Goal: Information Seeking & Learning: Understand process/instructions

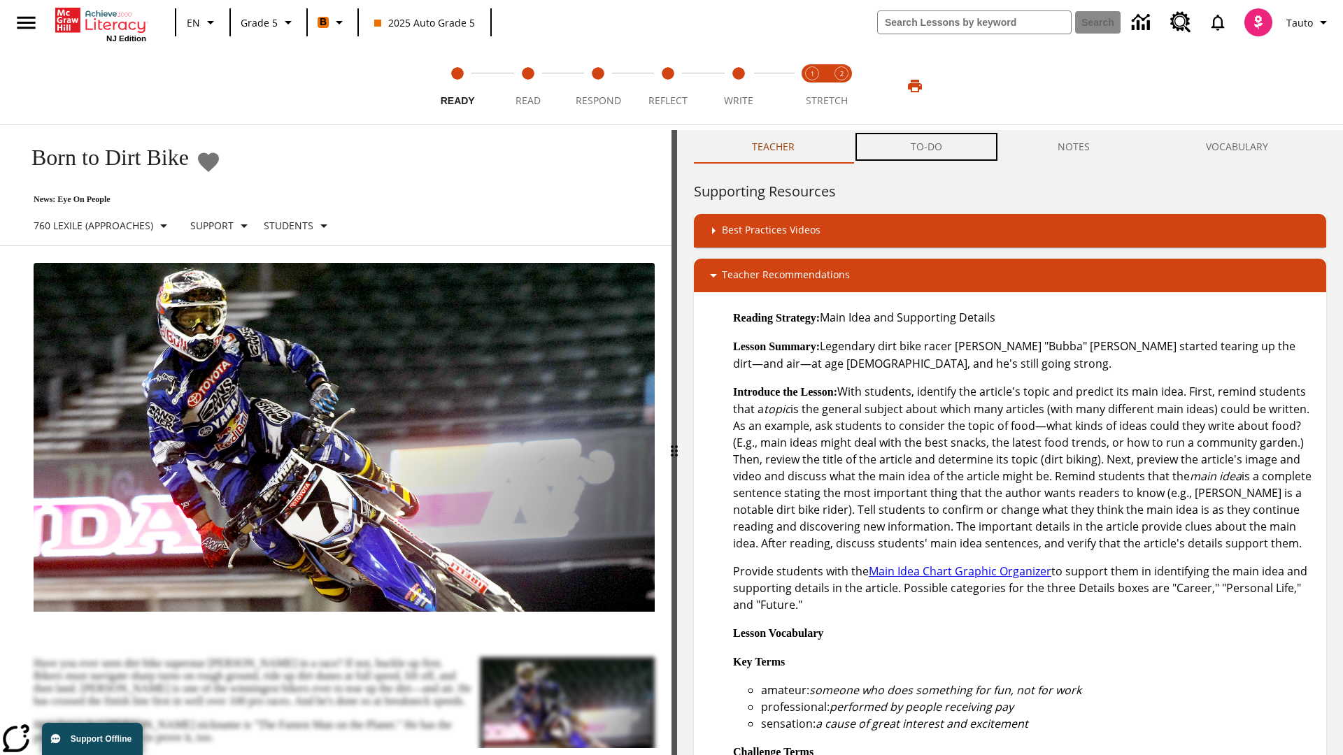
click at [927, 147] on button "TO-DO" at bounding box center [926, 147] width 148 height 34
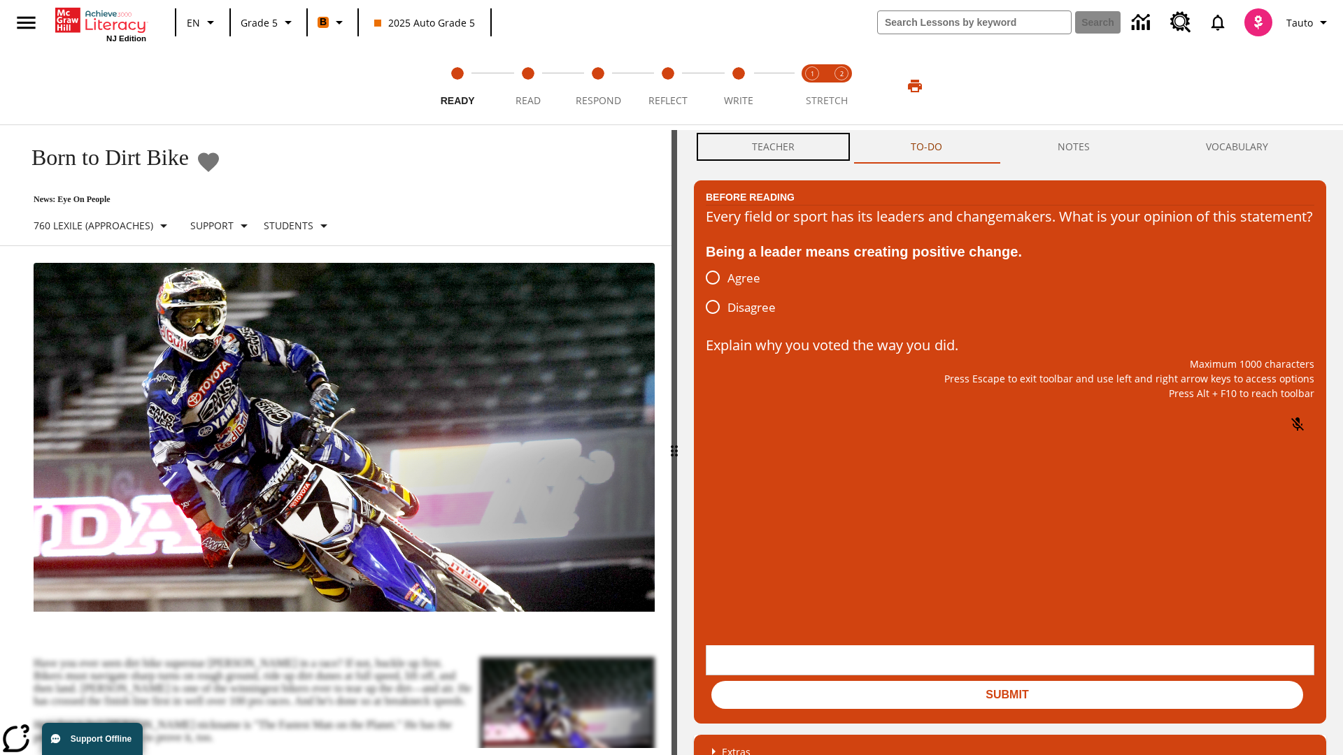
scroll to position [1, 0]
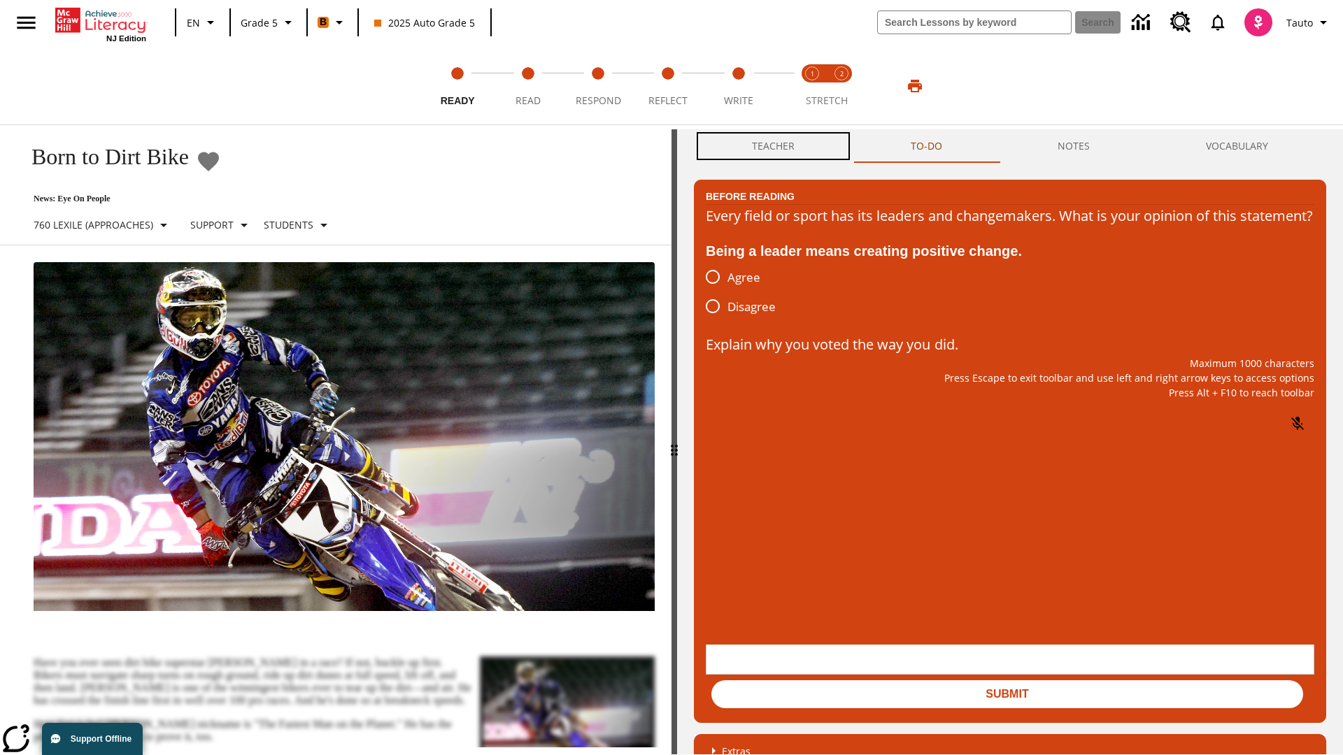
click at [773, 147] on button "Teacher" at bounding box center [773, 146] width 159 height 34
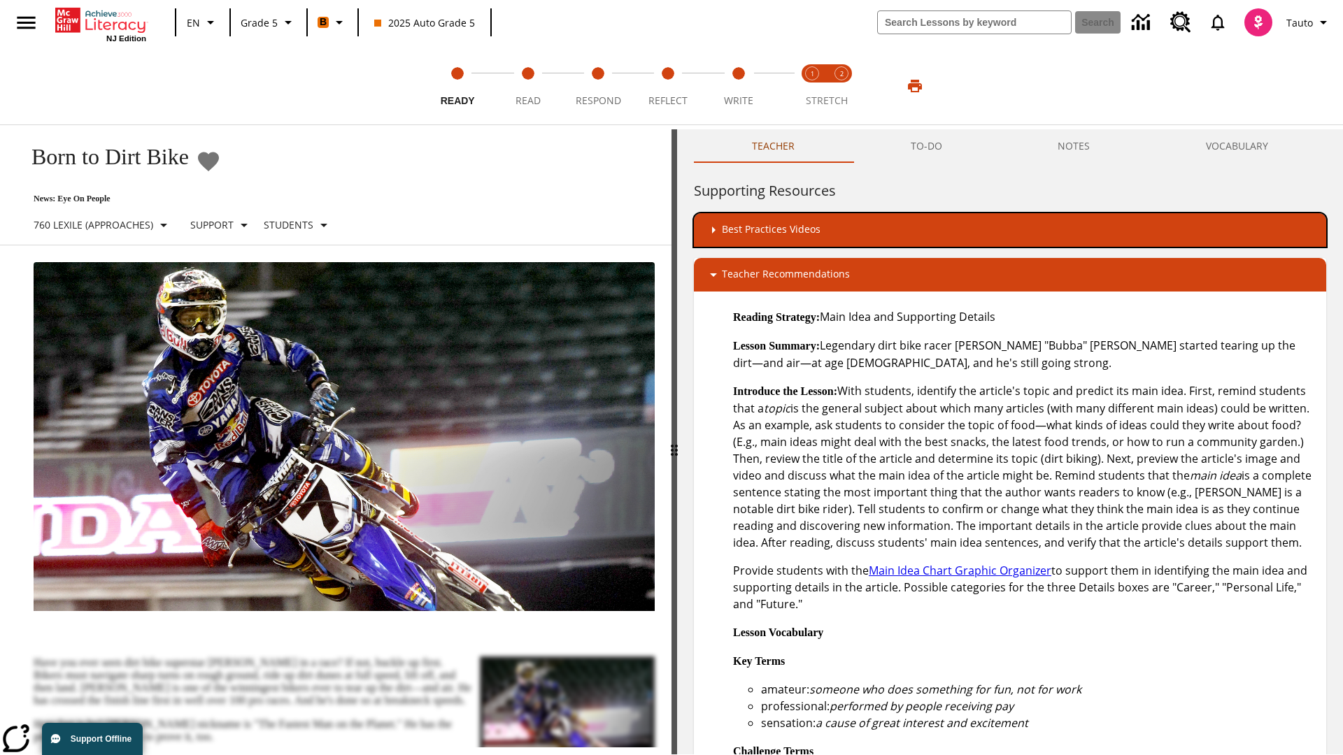
click at [1010, 230] on div "Best Practices Videos" at bounding box center [1010, 230] width 610 height 17
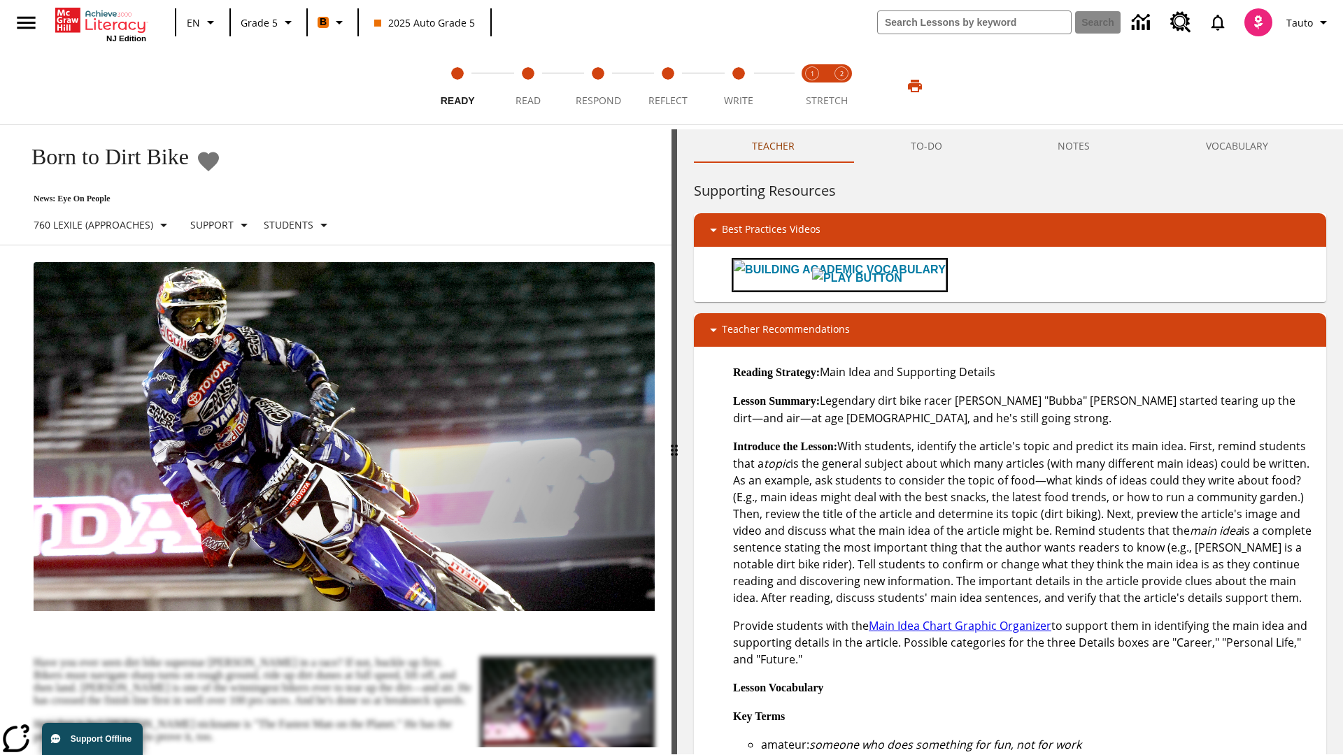
click at [812, 275] on img "Building Academic Vocabulary" at bounding box center [857, 279] width 90 height 20
click at [527, 86] on span "Read" at bounding box center [527, 95] width 25 height 25
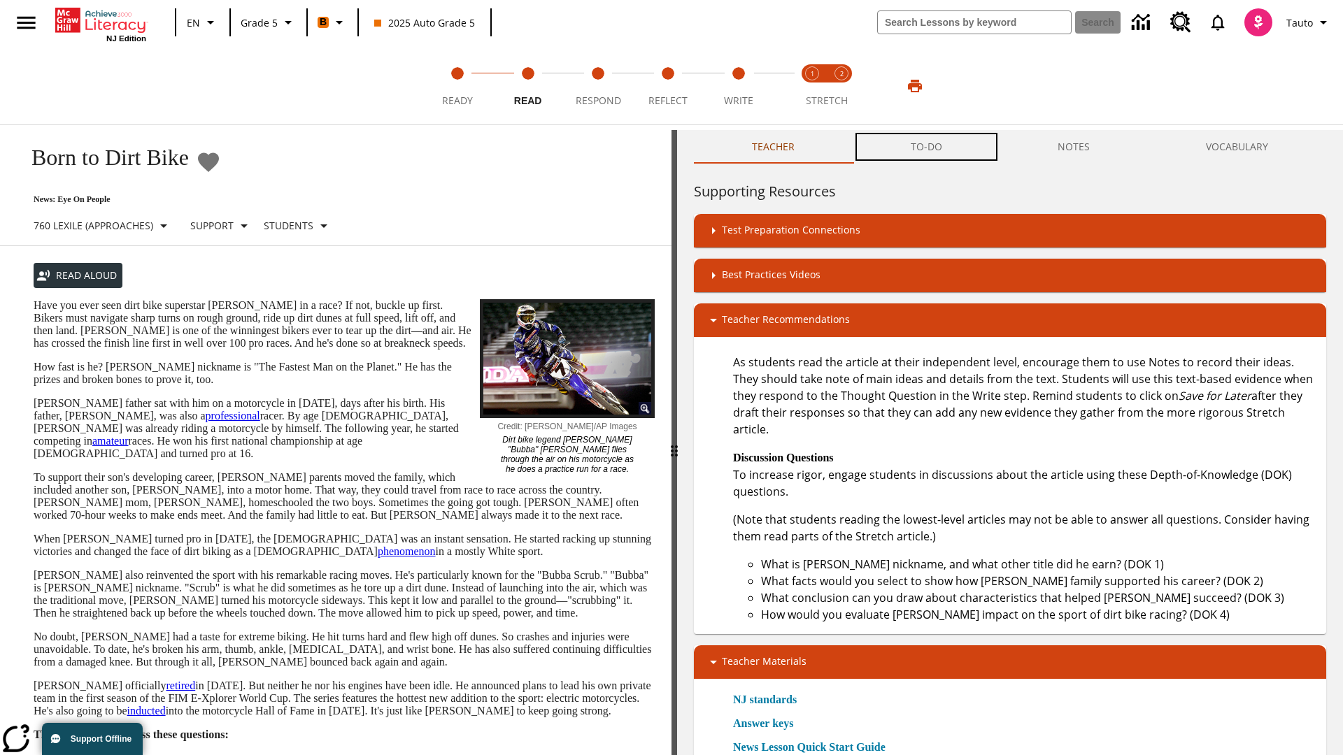
scroll to position [1, 0]
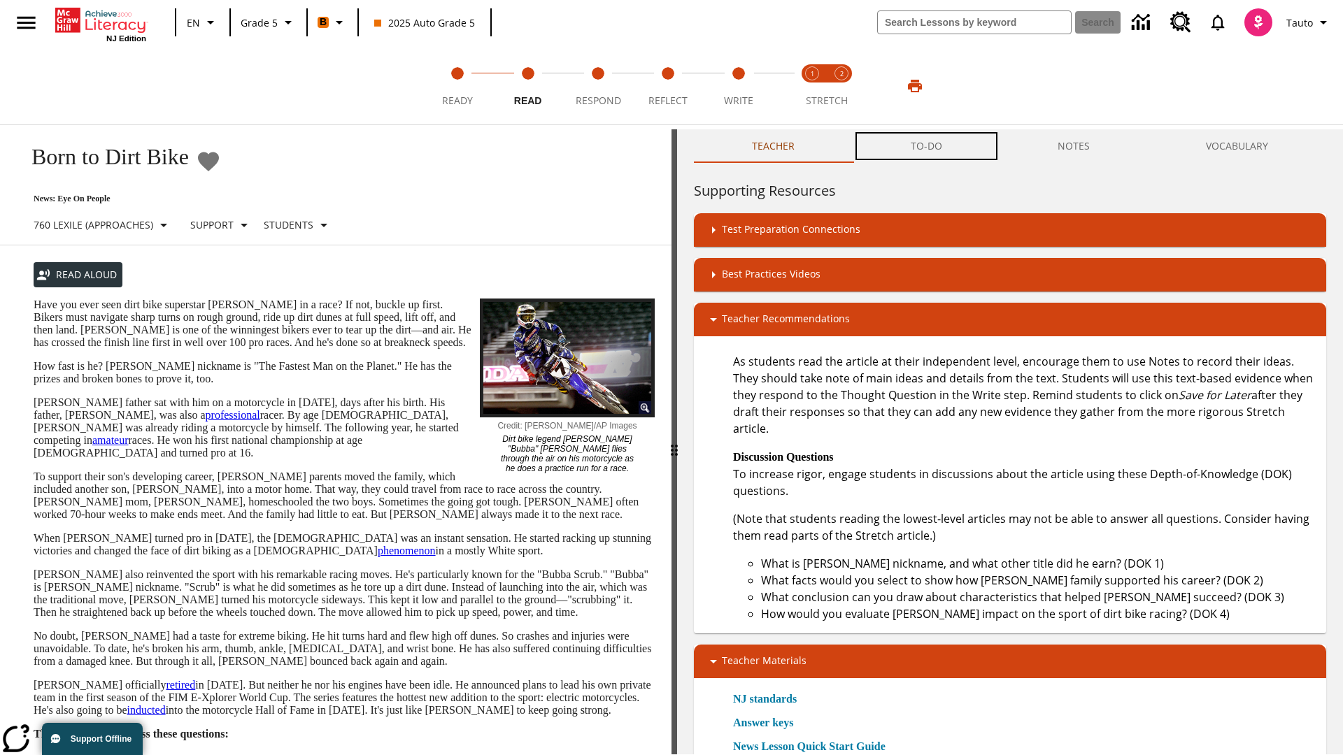
click at [927, 147] on button "TO-DO" at bounding box center [926, 146] width 148 height 34
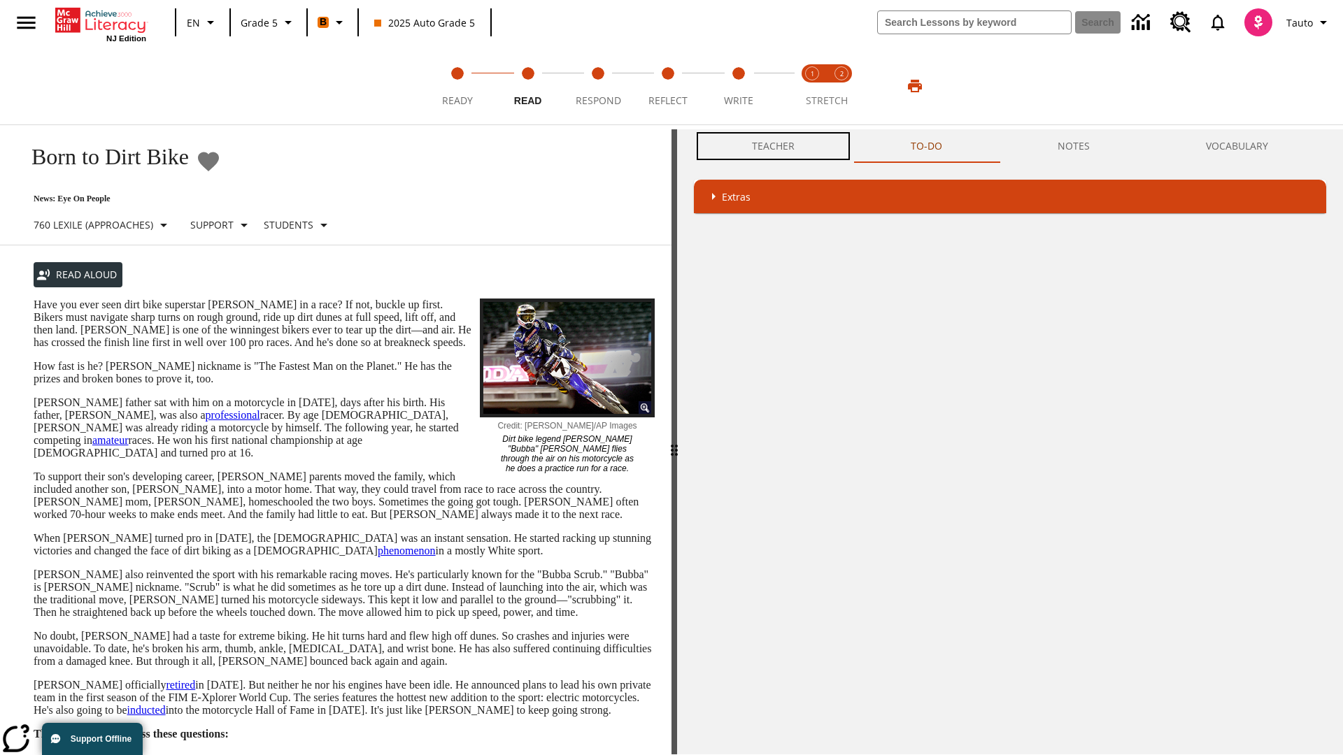
click at [773, 146] on button "Teacher" at bounding box center [773, 146] width 159 height 34
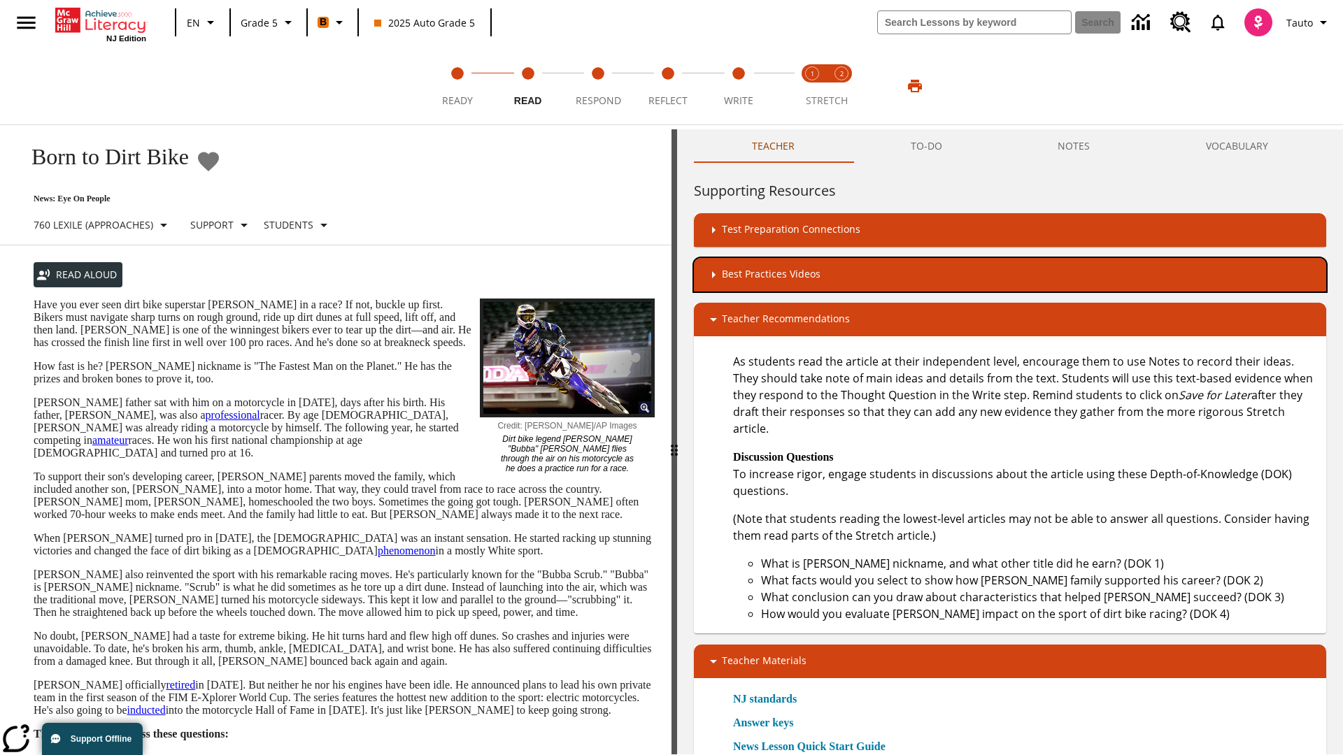
click at [1010, 275] on div "Best Practices Videos" at bounding box center [1010, 274] width 610 height 17
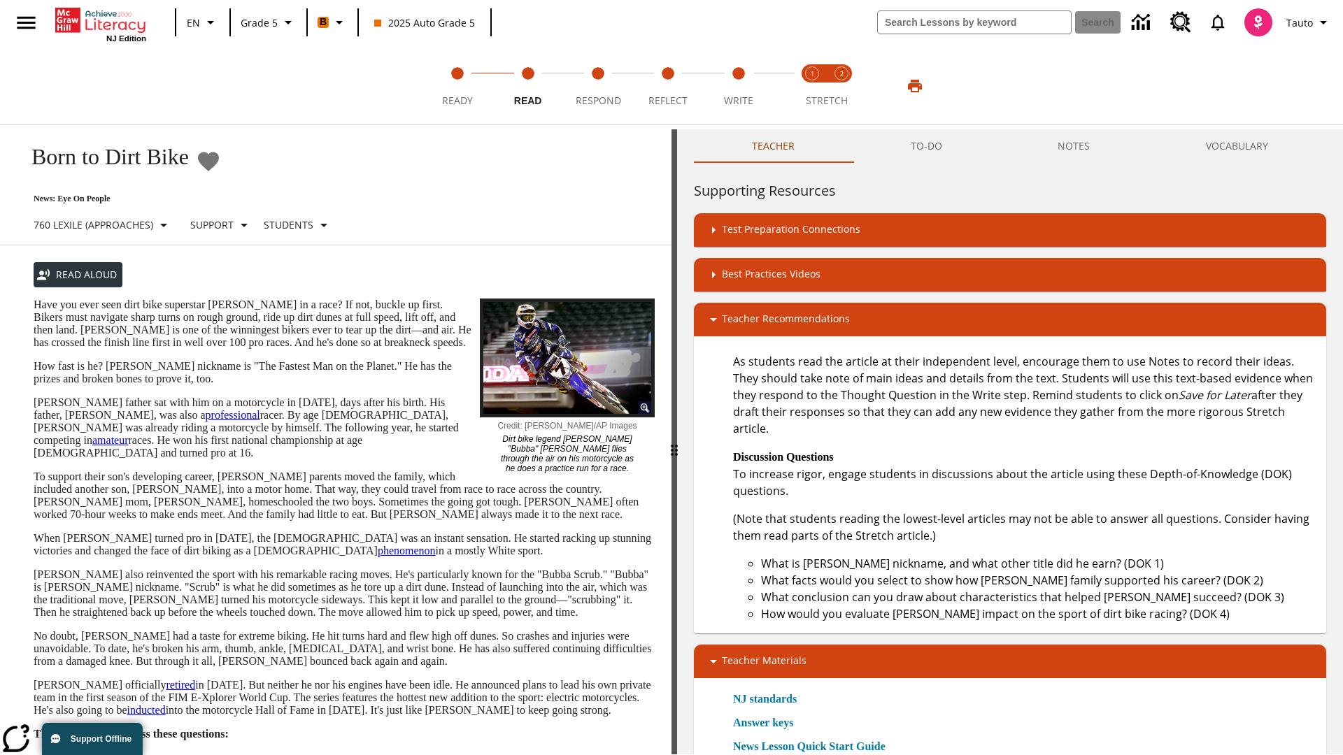
click at [773, 313] on img "Summarization" at bounding box center [806, 332] width 67 height 39
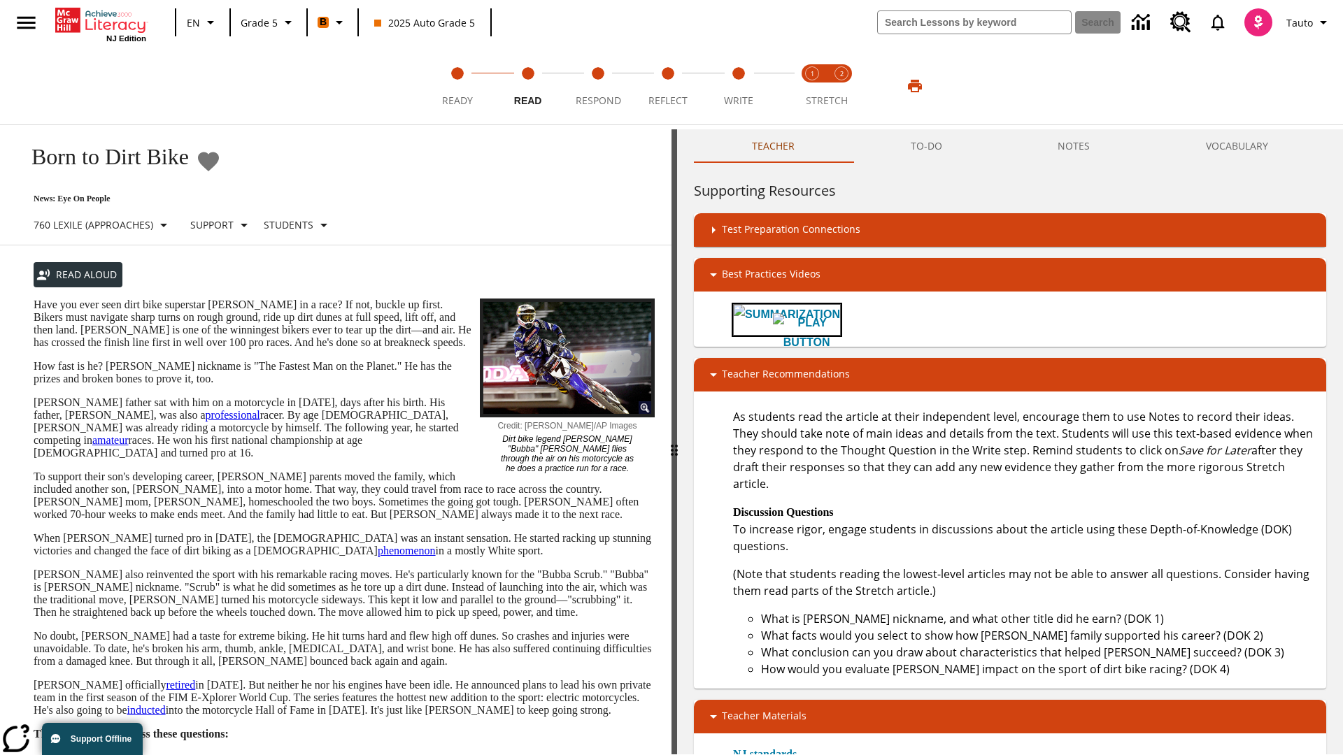
scroll to position [0, 0]
click at [812, 86] on span "Stretch Read step 1 of 2" at bounding box center [812, 95] width 18 height 25
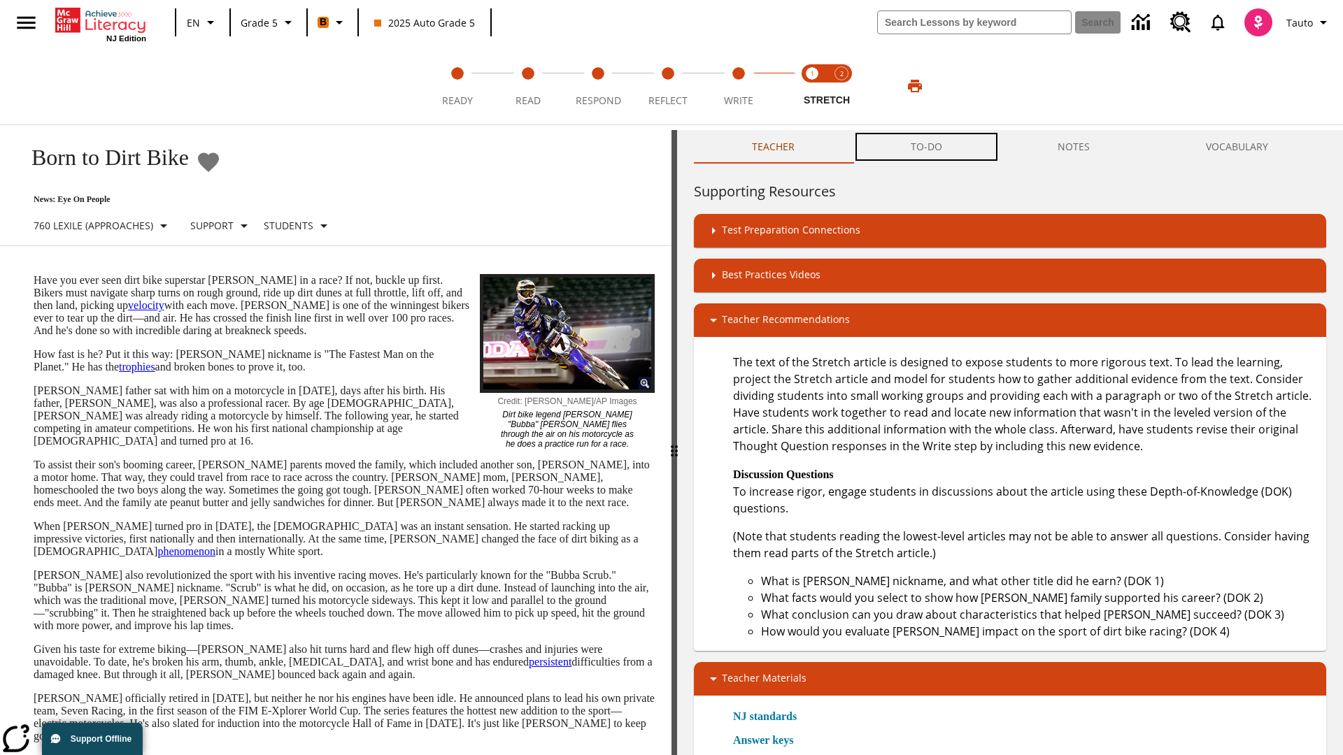
scroll to position [1, 0]
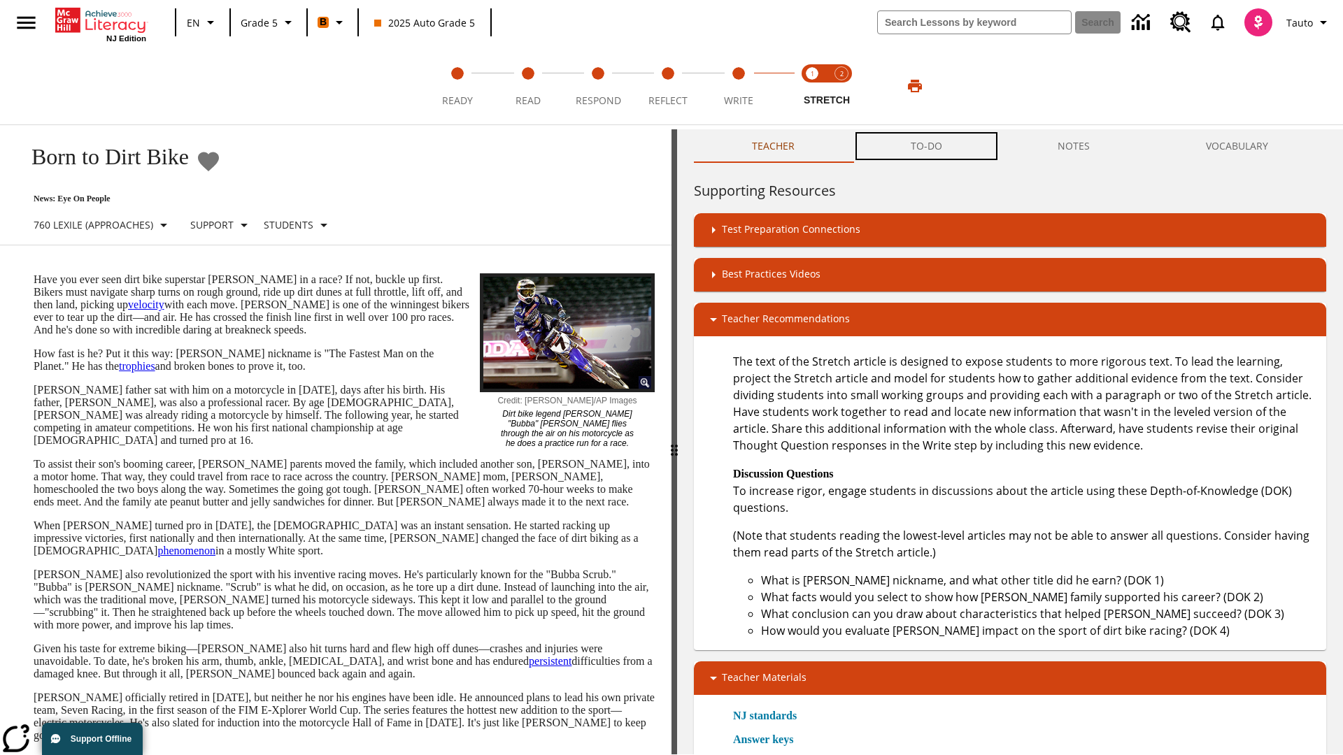
click at [927, 147] on button "TO-DO" at bounding box center [926, 146] width 148 height 34
